Goal: Task Accomplishment & Management: Manage account settings

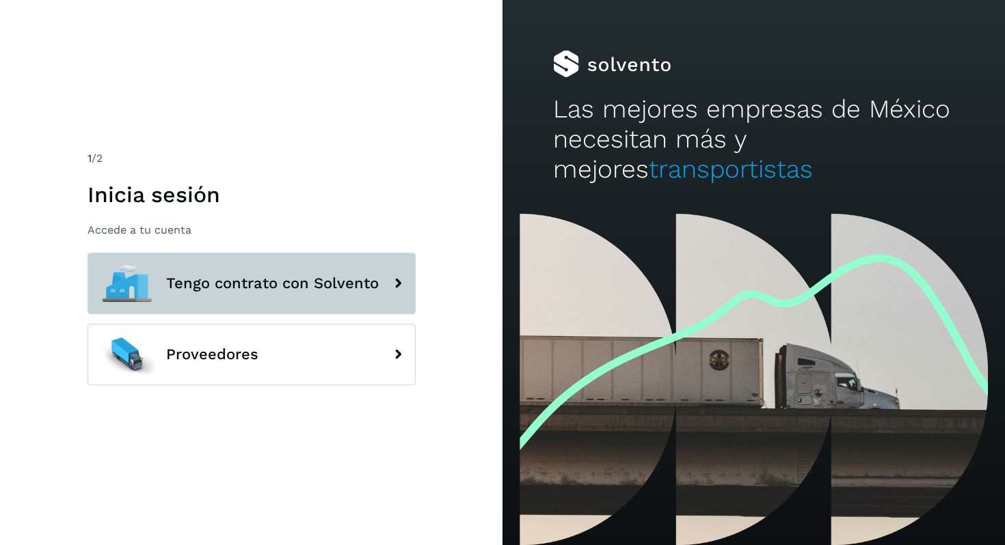
click at [341, 277] on span "Tengo contrato con Solvento" at bounding box center [272, 283] width 213 height 16
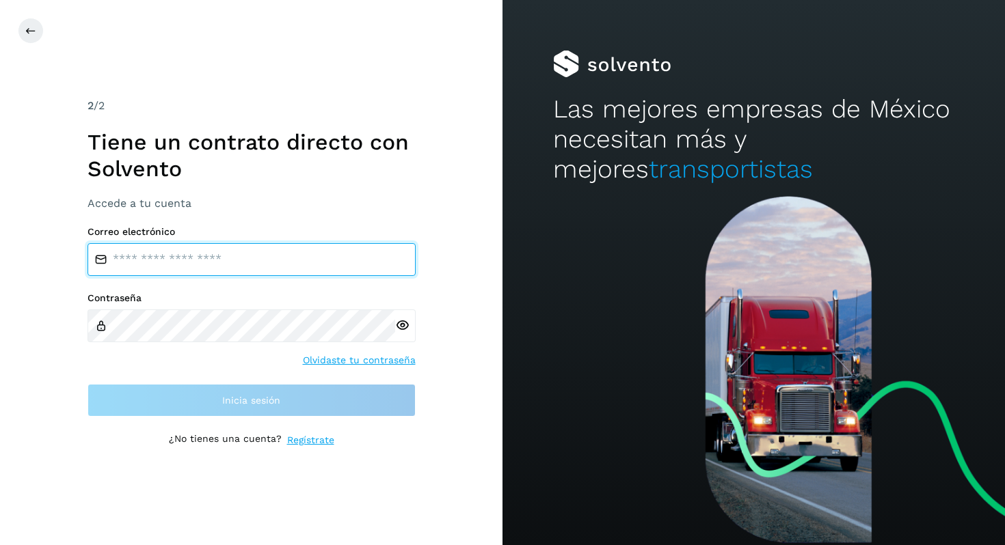
click at [286, 260] on input "email" at bounding box center [251, 259] width 328 height 33
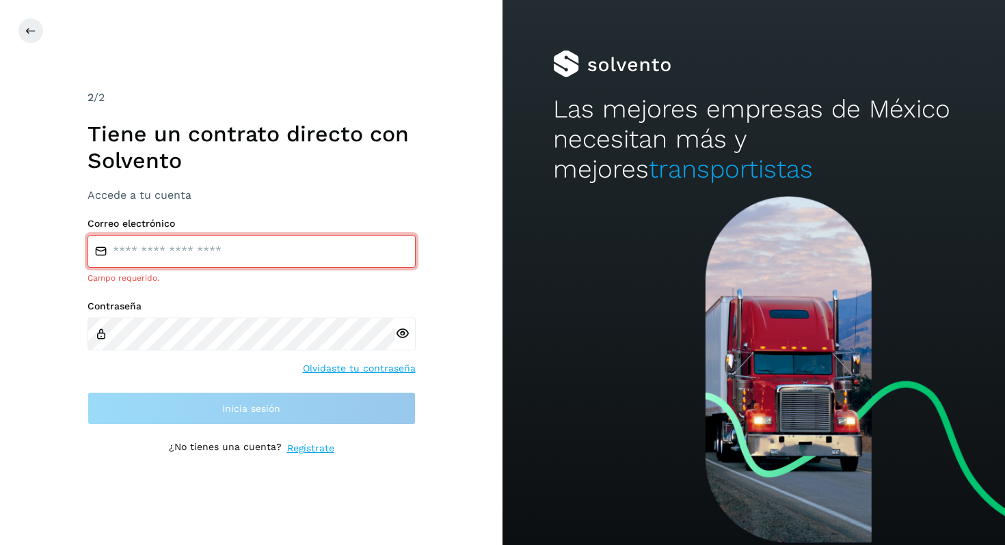
type input "**********"
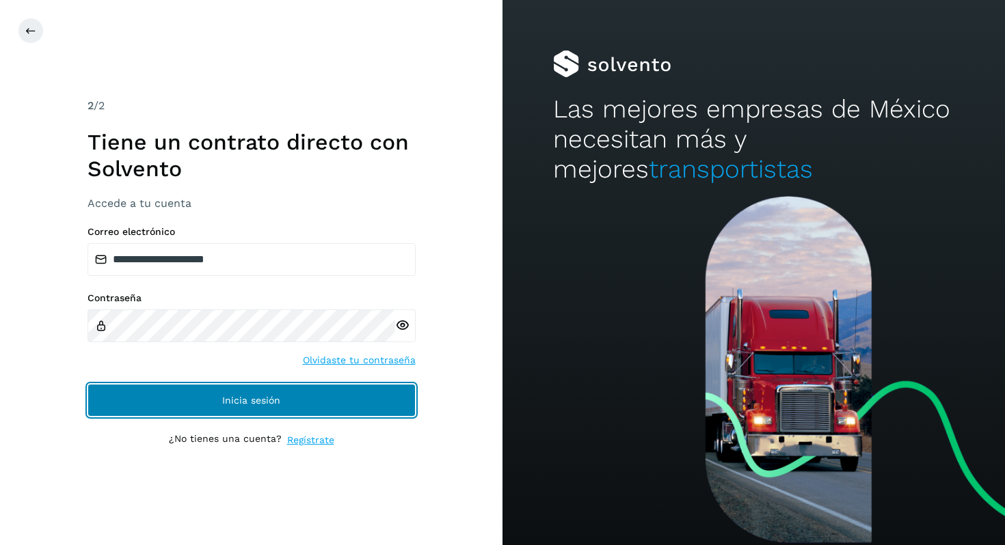
click at [249, 396] on span "Inicia sesión" at bounding box center [251, 401] width 58 height 10
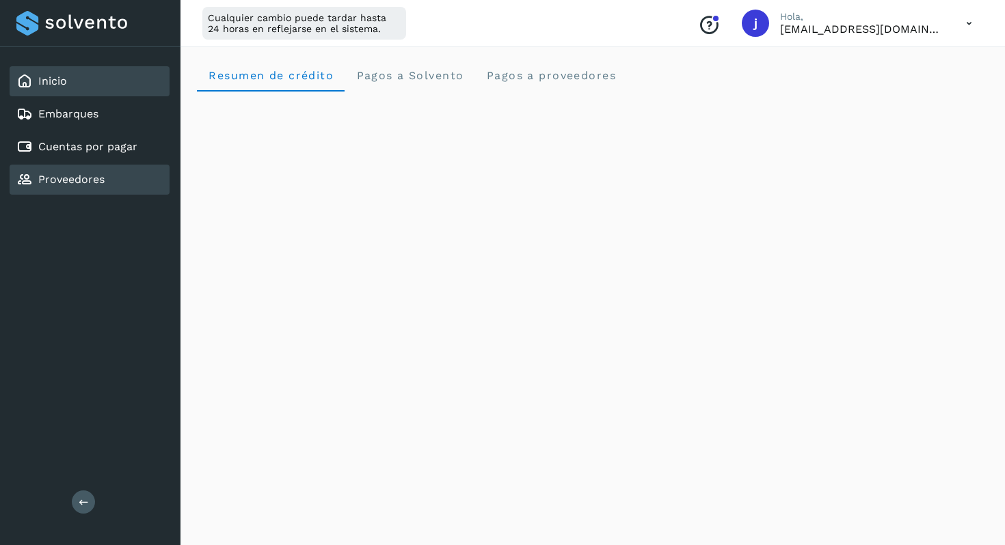
click at [73, 189] on div "Proveedores" at bounding box center [90, 180] width 160 height 30
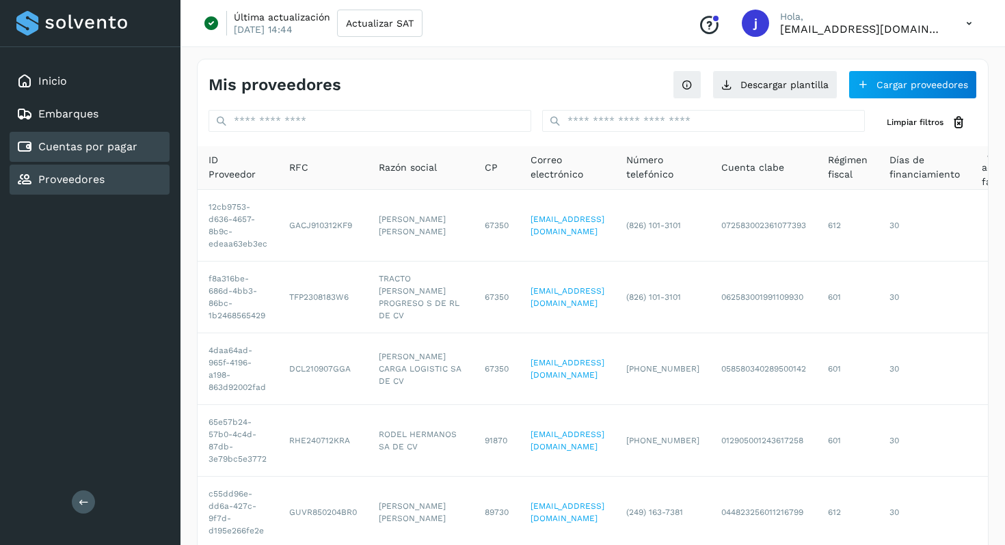
click at [99, 161] on div "Cuentas por pagar" at bounding box center [90, 147] width 160 height 30
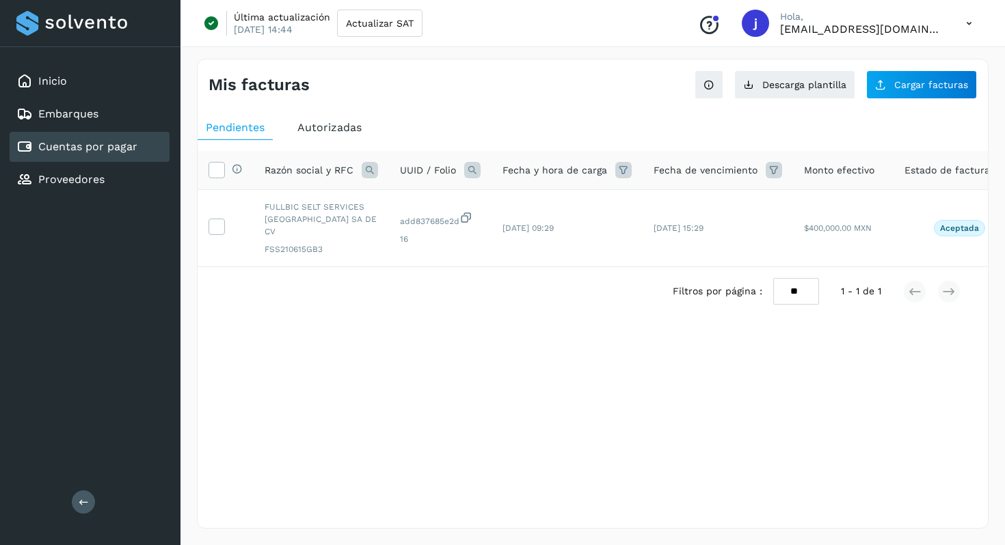
click at [98, 157] on div "Cuentas por pagar" at bounding box center [90, 147] width 160 height 30
click at [923, 90] on button "Cargar facturas" at bounding box center [921, 84] width 111 height 29
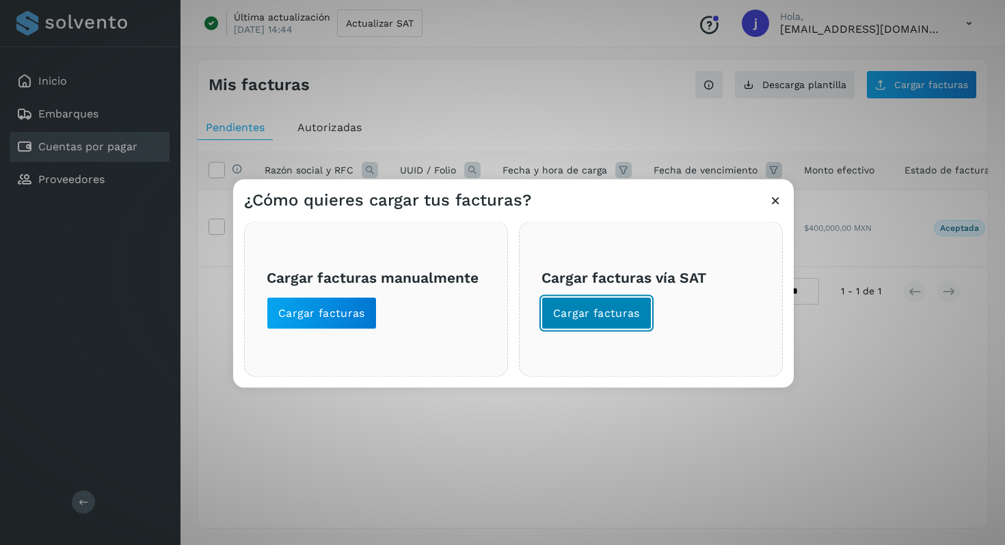
click at [616, 319] on span "Cargar facturas" at bounding box center [596, 313] width 87 height 15
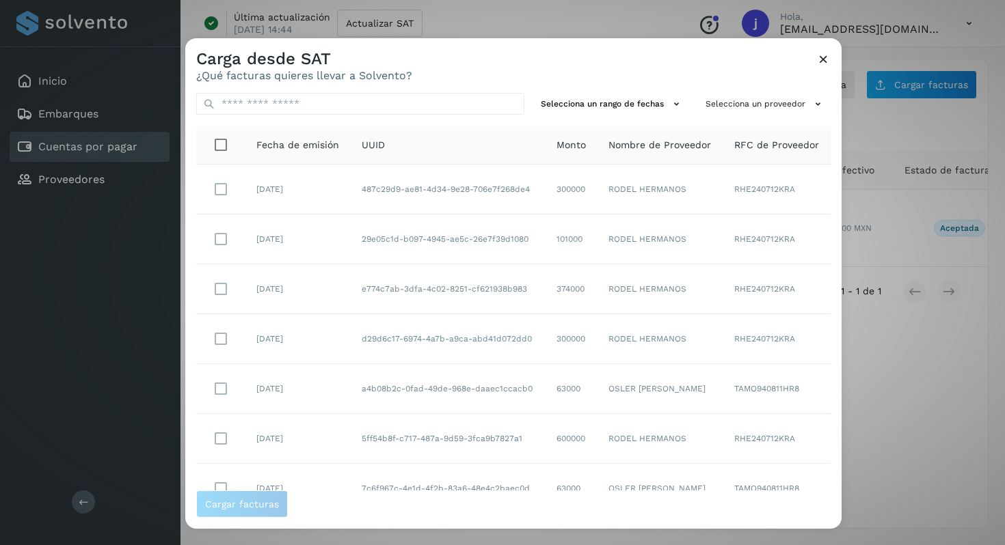
click at [826, 59] on icon at bounding box center [823, 59] width 14 height 14
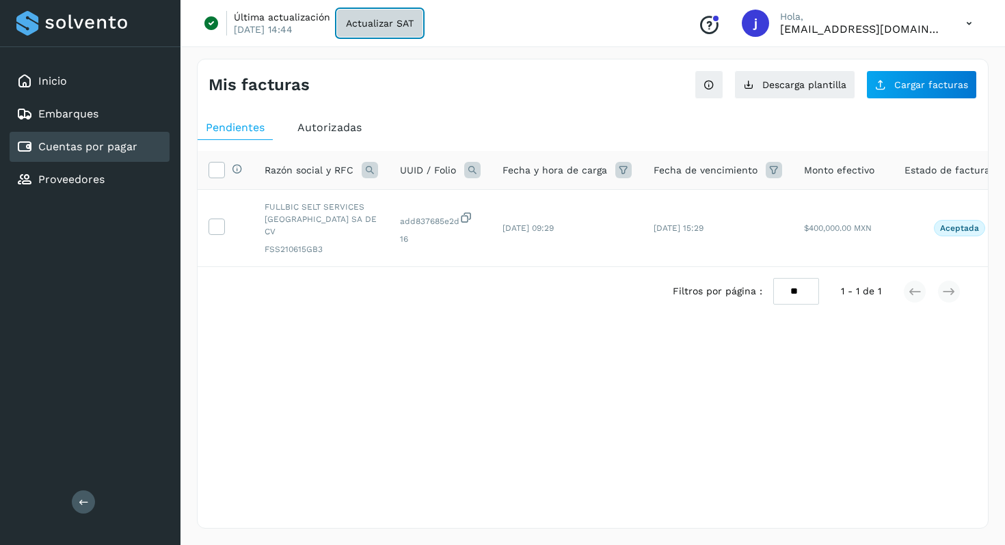
click at [380, 12] on button "Actualizar SAT" at bounding box center [379, 23] width 85 height 27
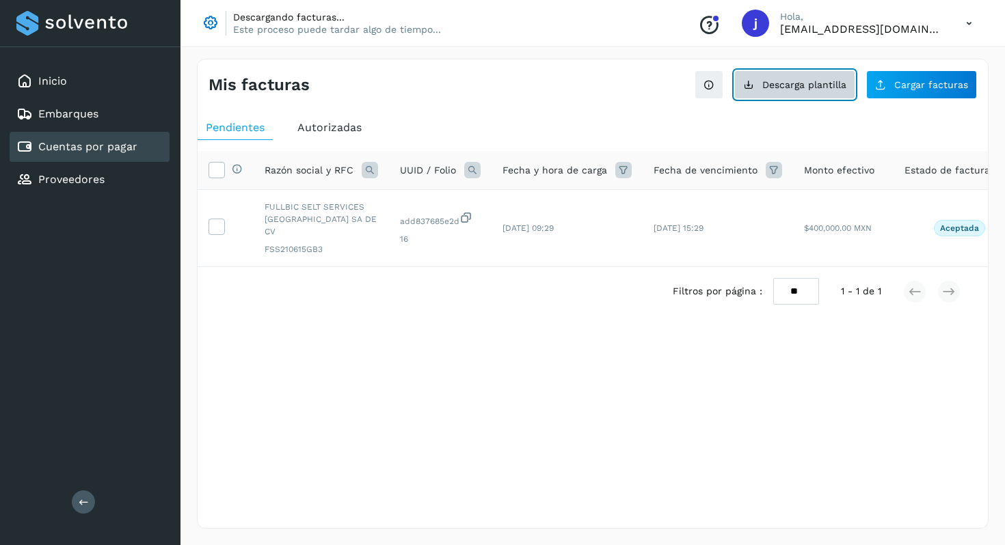
click at [828, 91] on button "Descarga plantilla" at bounding box center [794, 84] width 121 height 29
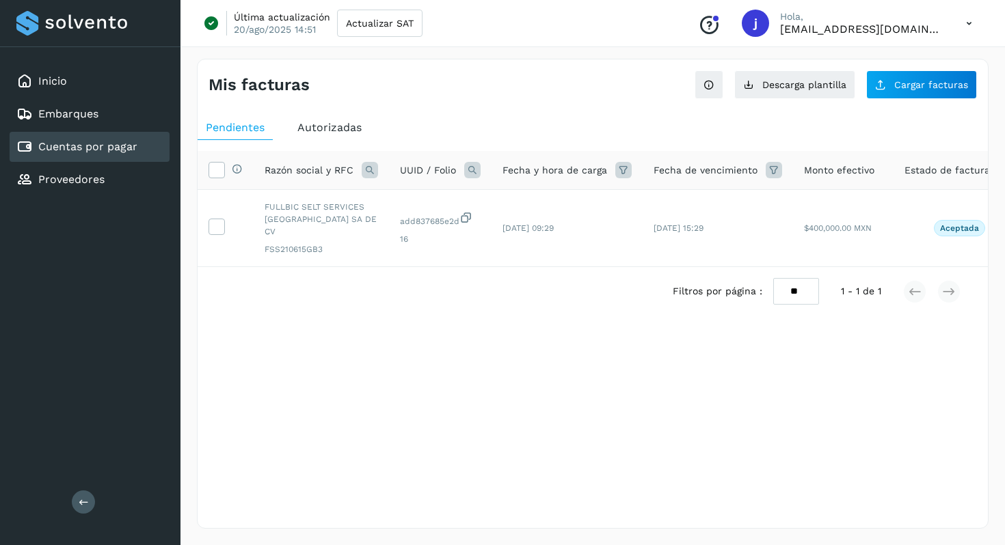
click at [597, 124] on ul "Pendientes Autorizadas" at bounding box center [593, 128] width 790 height 25
click at [899, 88] on span "Cargar facturas" at bounding box center [931, 85] width 74 height 10
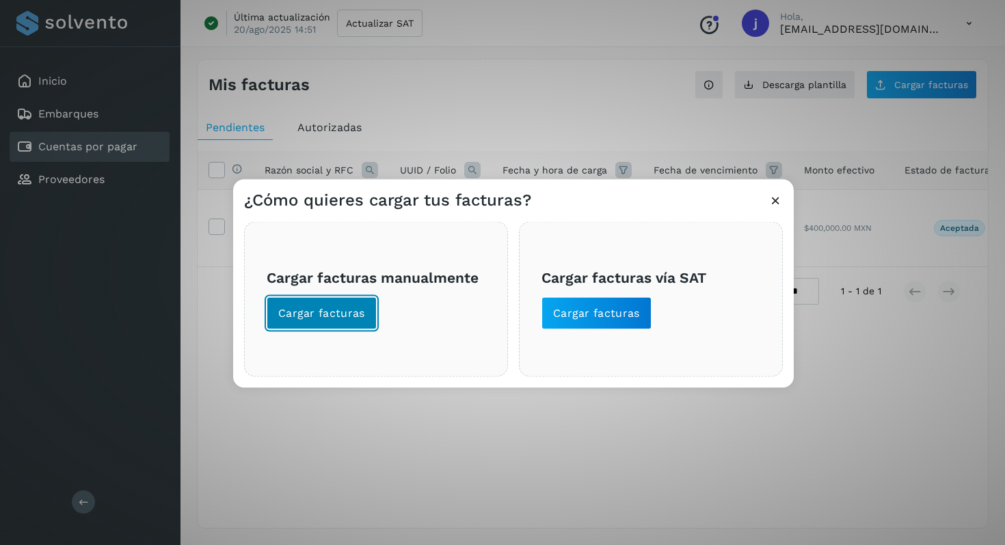
click at [334, 310] on span "Cargar facturas" at bounding box center [321, 313] width 87 height 15
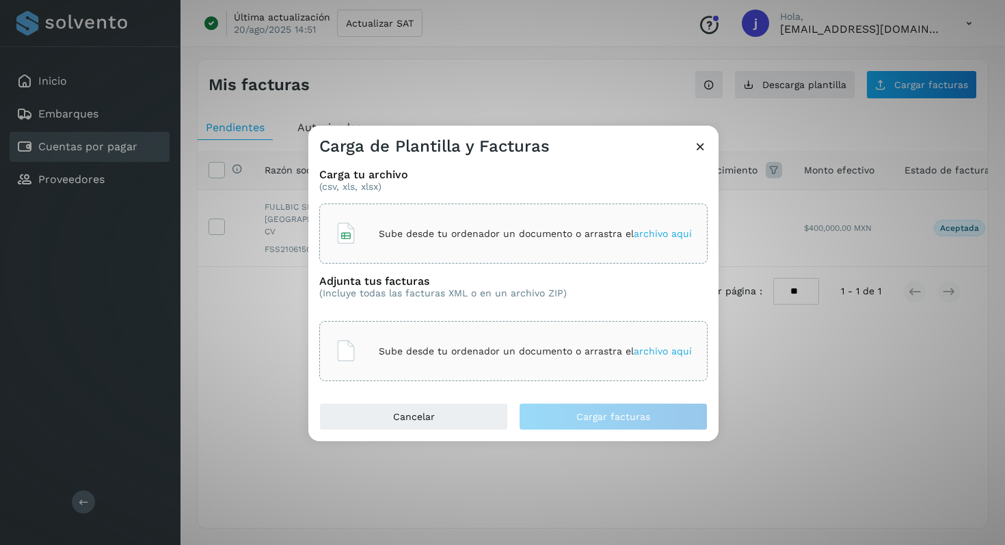
click at [646, 233] on span "archivo aquí" at bounding box center [663, 233] width 58 height 11
click at [660, 354] on span "archivo aquí" at bounding box center [663, 351] width 58 height 11
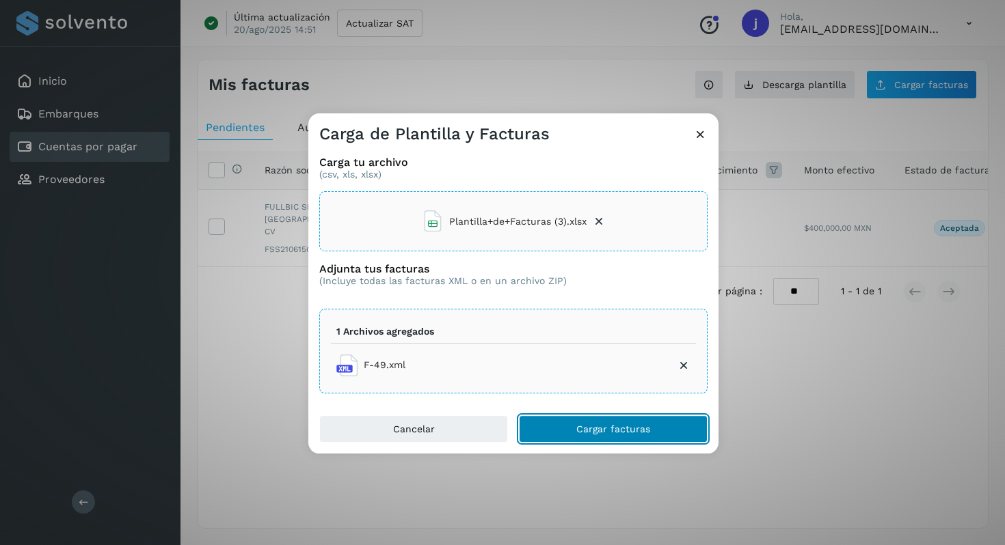
click at [632, 431] on span "Cargar facturas" at bounding box center [613, 429] width 74 height 10
click at [632, 433] on span "Cargar facturas" at bounding box center [613, 429] width 74 height 10
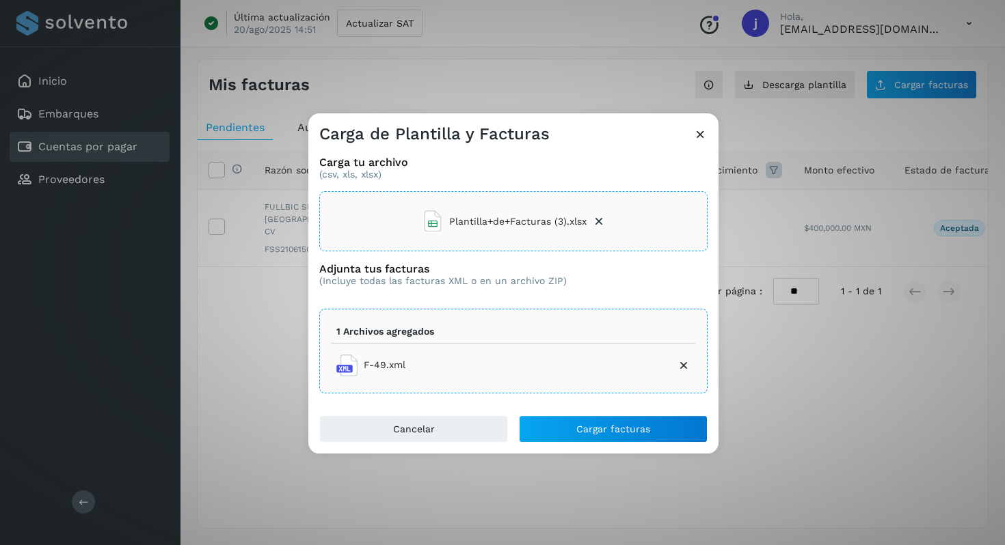
click at [701, 129] on icon at bounding box center [700, 134] width 14 height 14
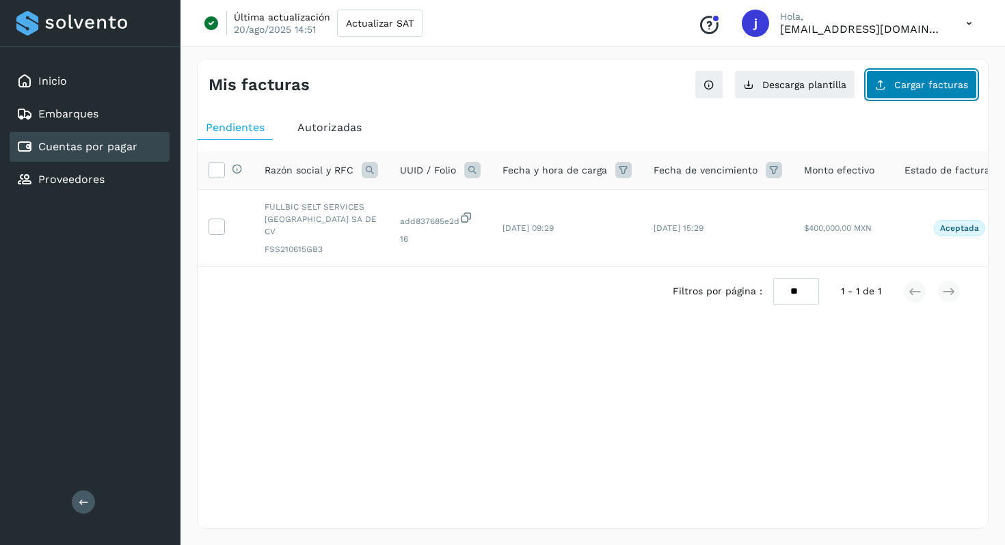
click at [913, 82] on span "Cargar facturas" at bounding box center [931, 85] width 74 height 10
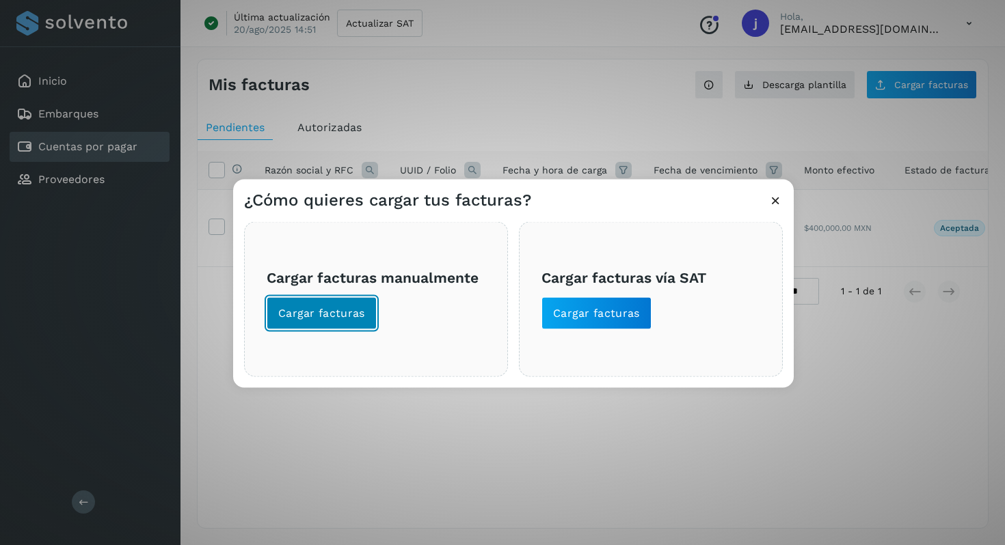
click at [354, 310] on span "Cargar facturas" at bounding box center [321, 313] width 87 height 15
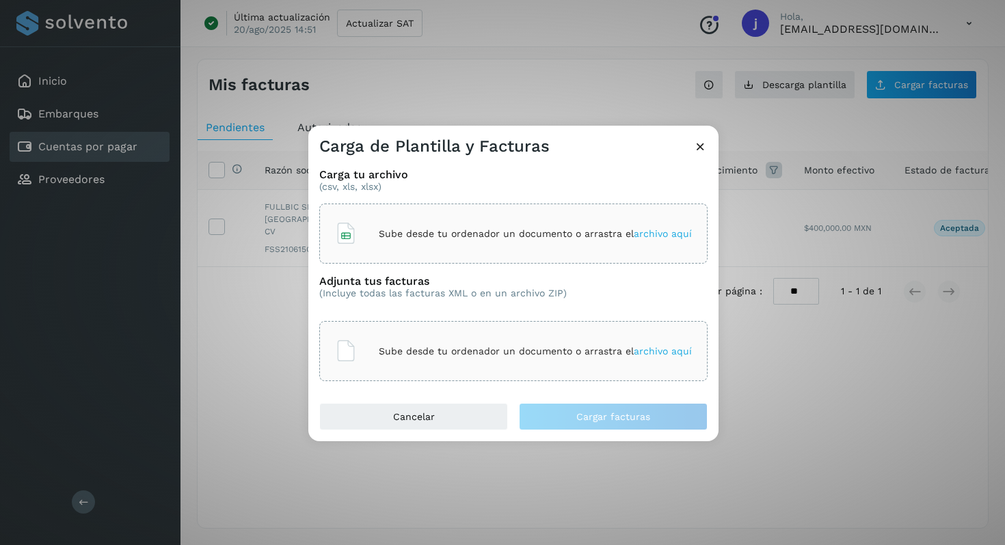
click at [653, 229] on span "archivo aquí" at bounding box center [663, 233] width 58 height 11
click at [660, 352] on span "archivo aquí" at bounding box center [663, 351] width 58 height 11
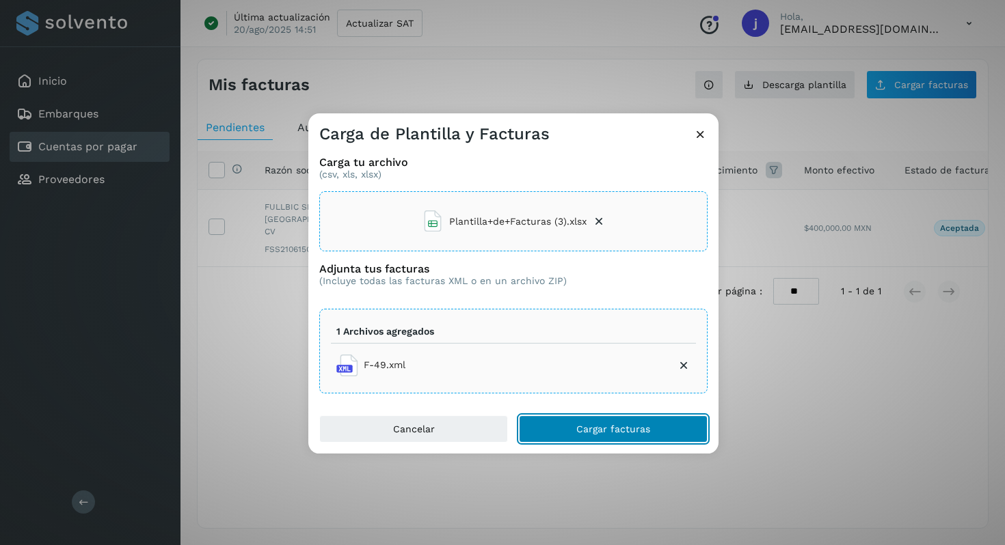
click at [590, 424] on span "Cargar facturas" at bounding box center [613, 429] width 74 height 10
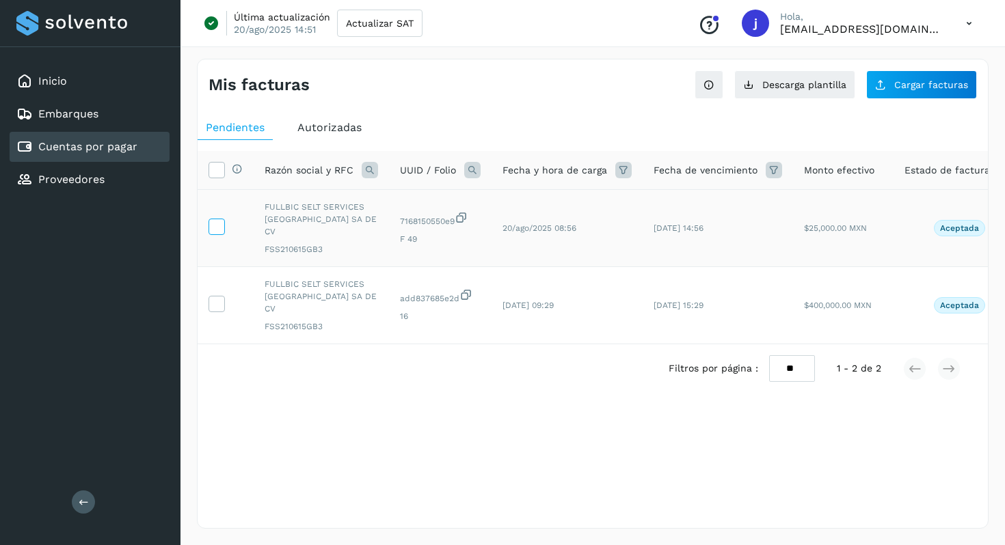
click at [218, 224] on icon at bounding box center [216, 226] width 14 height 14
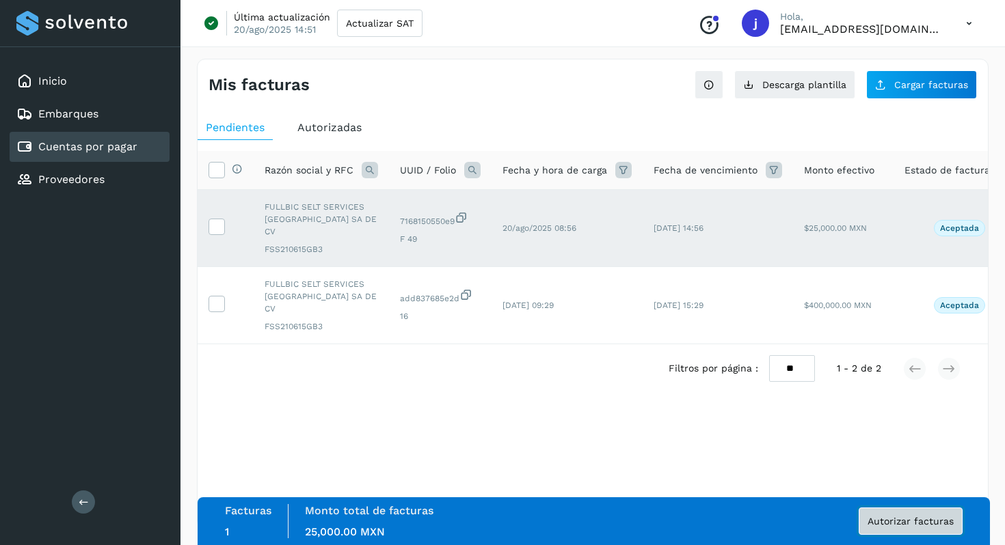
click at [914, 520] on span "Autorizar facturas" at bounding box center [910, 522] width 86 height 10
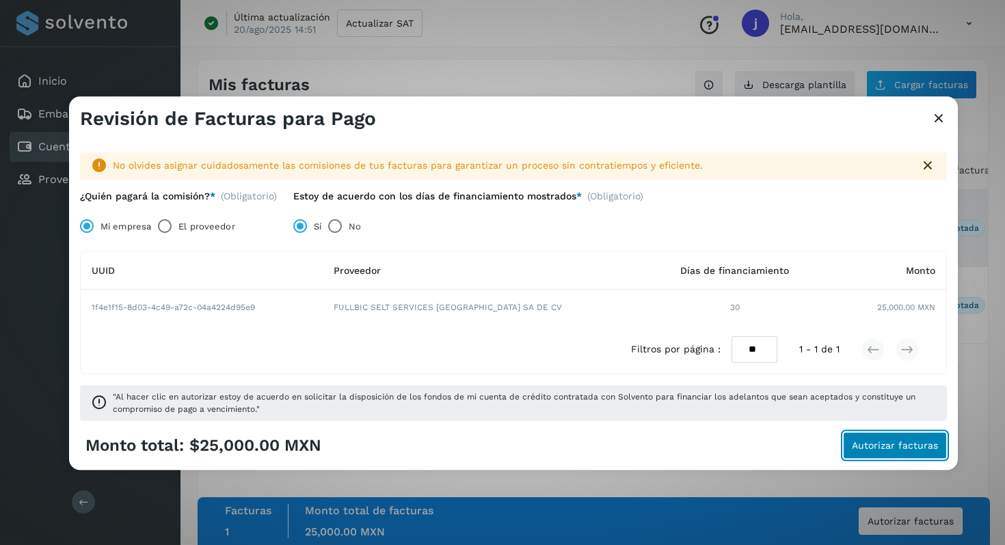
click at [880, 446] on span "Autorizar facturas" at bounding box center [895, 447] width 86 height 10
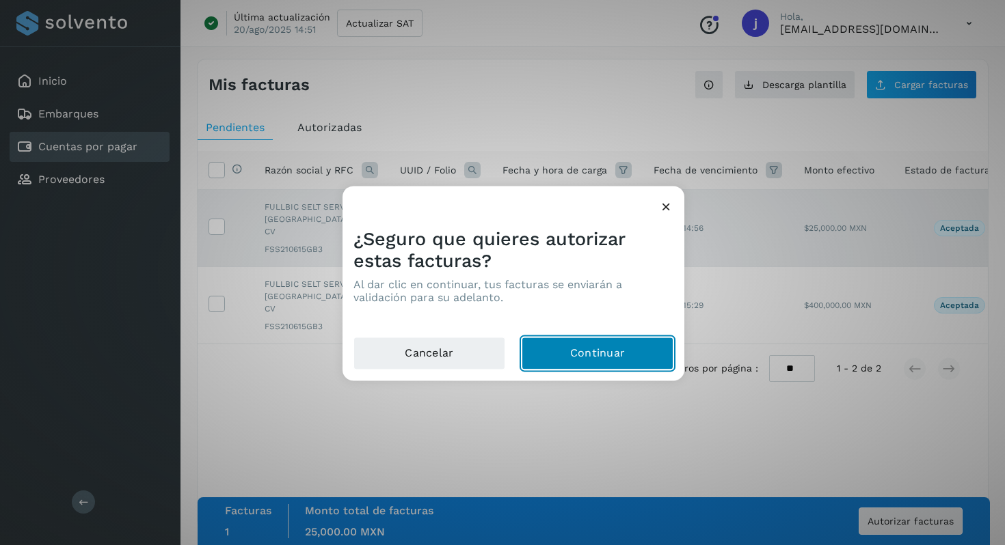
click at [590, 357] on button "Continuar" at bounding box center [597, 354] width 152 height 33
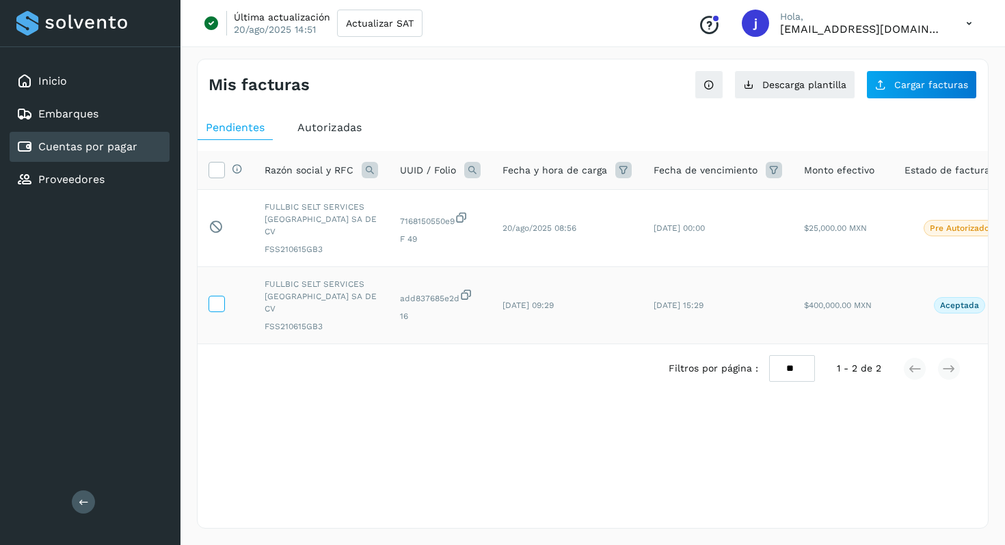
click at [215, 296] on icon at bounding box center [216, 303] width 14 height 14
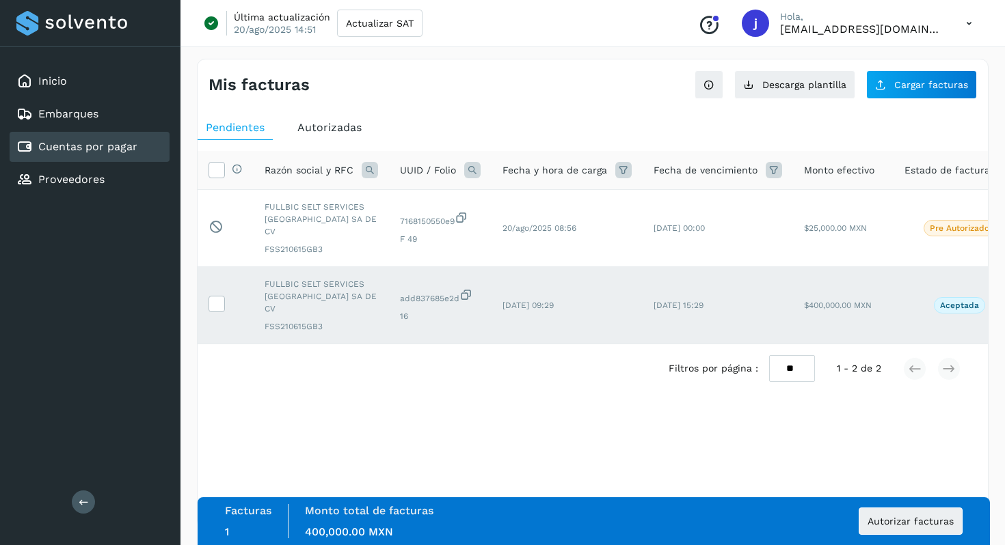
click at [262, 350] on div "Filtros por página : ** ** ** 1 - 2 de 2" at bounding box center [593, 368] width 790 height 49
click at [215, 296] on icon at bounding box center [216, 303] width 14 height 14
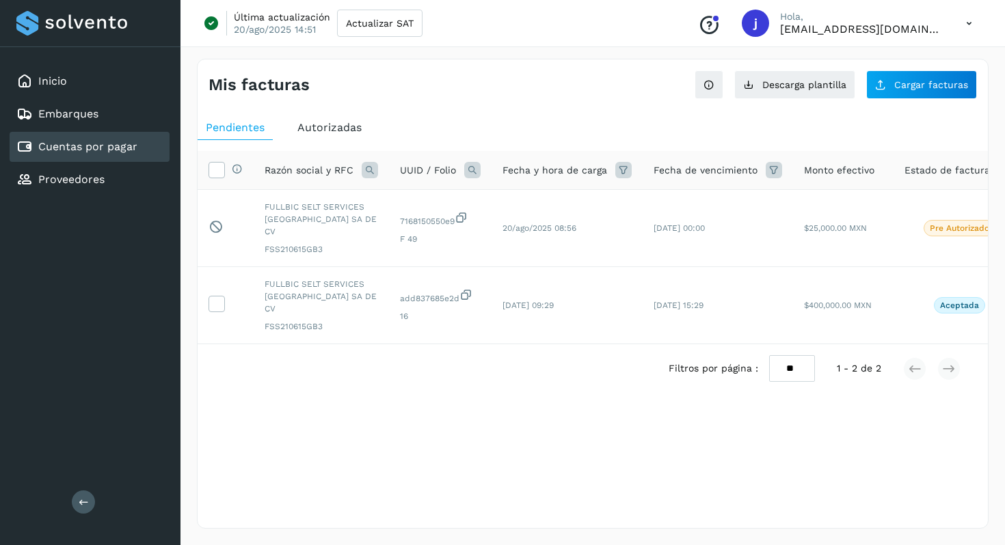
click at [587, 443] on div "Mis facturas Ver instrucciones para cargar Facturas Descarga plantilla Cargar f…" at bounding box center [592, 294] width 791 height 470
click at [82, 87] on div "Inicio" at bounding box center [90, 81] width 160 height 30
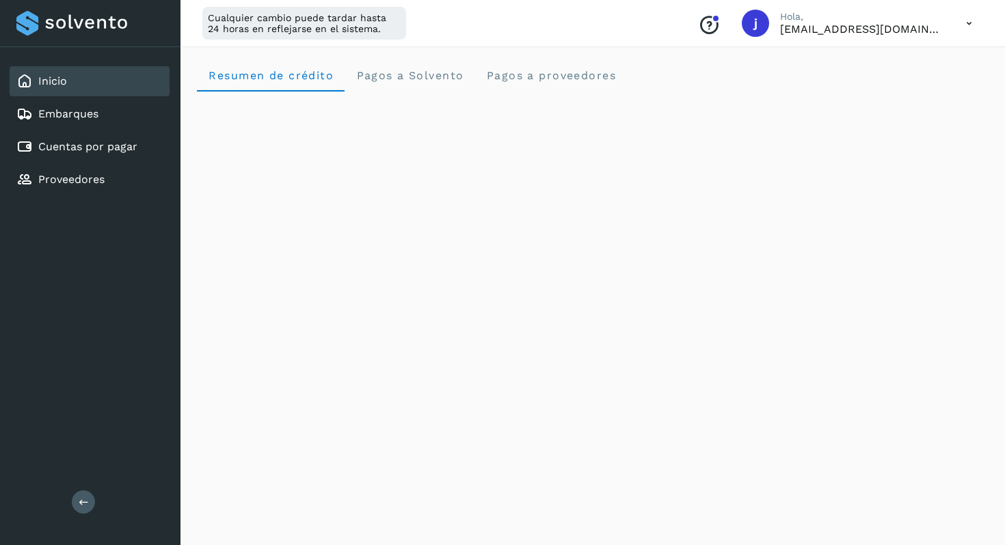
click at [964, 25] on icon at bounding box center [969, 24] width 28 height 28
click at [906, 88] on div "Cerrar sesión" at bounding box center [900, 88] width 163 height 26
